Goal: Information Seeking & Learning: Learn about a topic

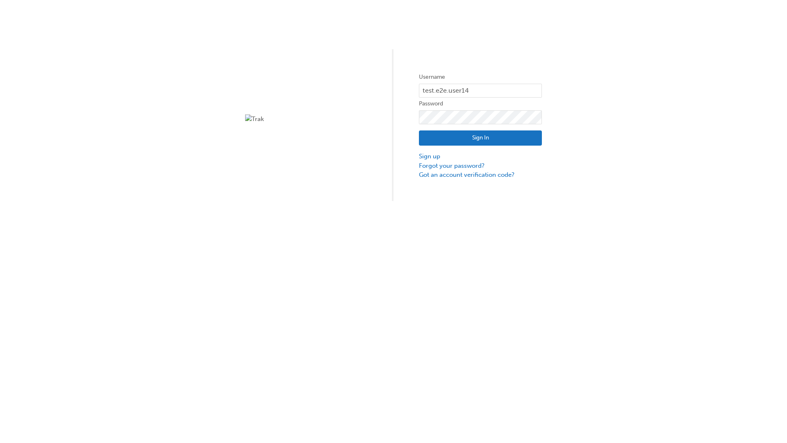
type input "test.e2e.user14"
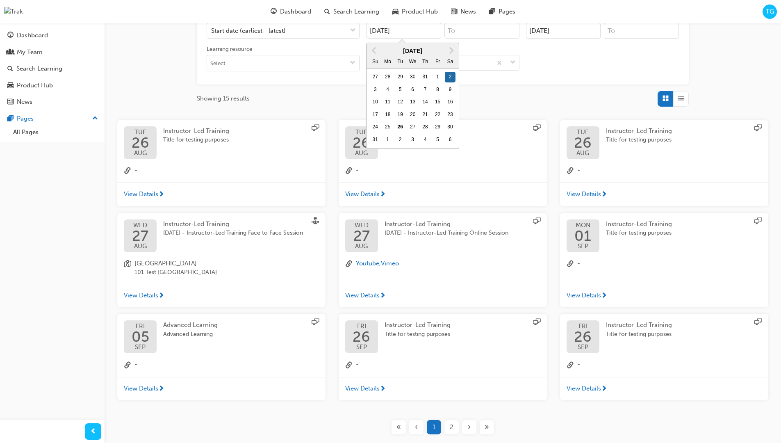
type input "[DATE]"
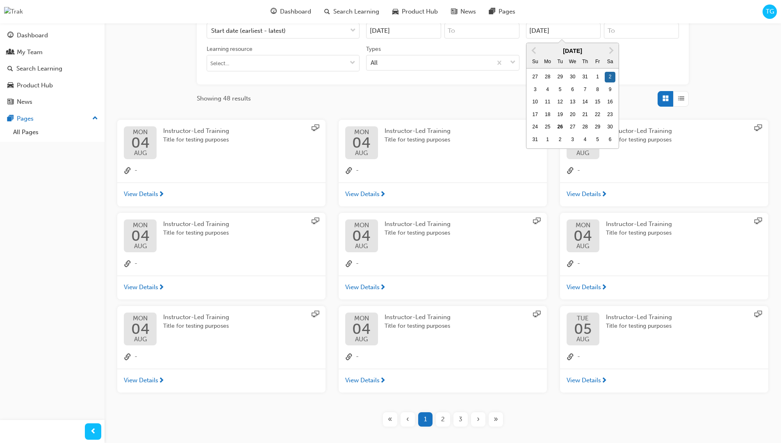
type input "[DATE]"
click at [372, 59] on input "Types All" at bounding box center [371, 62] width 1 height 7
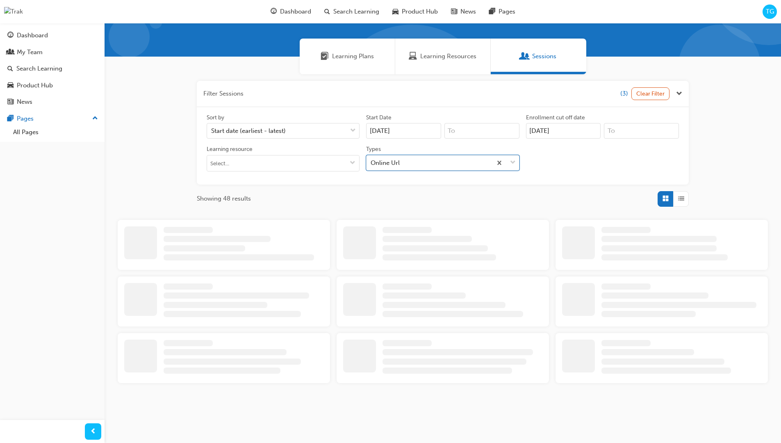
scroll to position [185, 0]
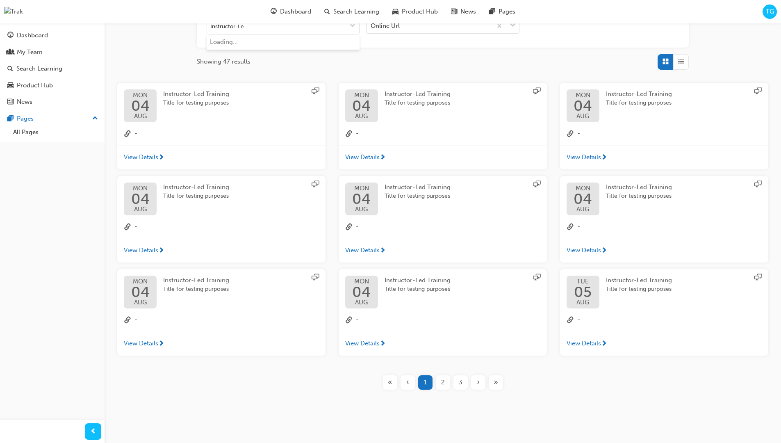
type input "Instructor-Led"
